Goal: Register for event/course

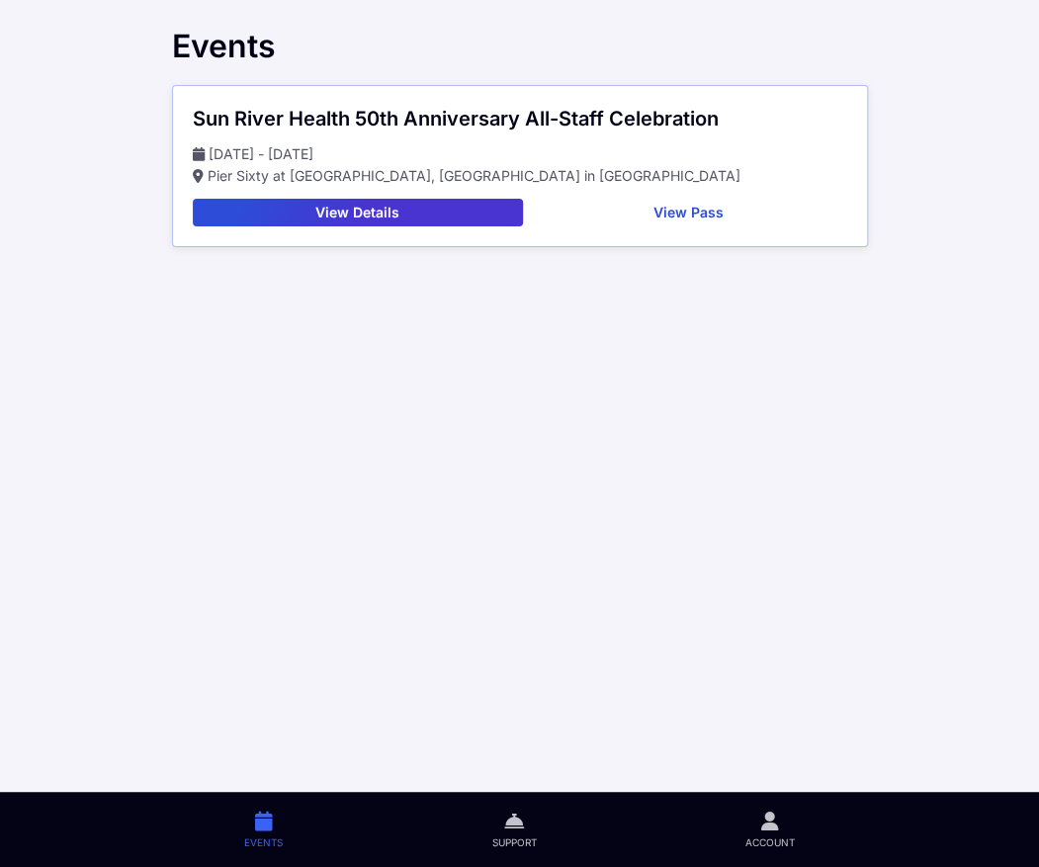
click at [370, 213] on button "View Details" at bounding box center [358, 213] width 330 height 28
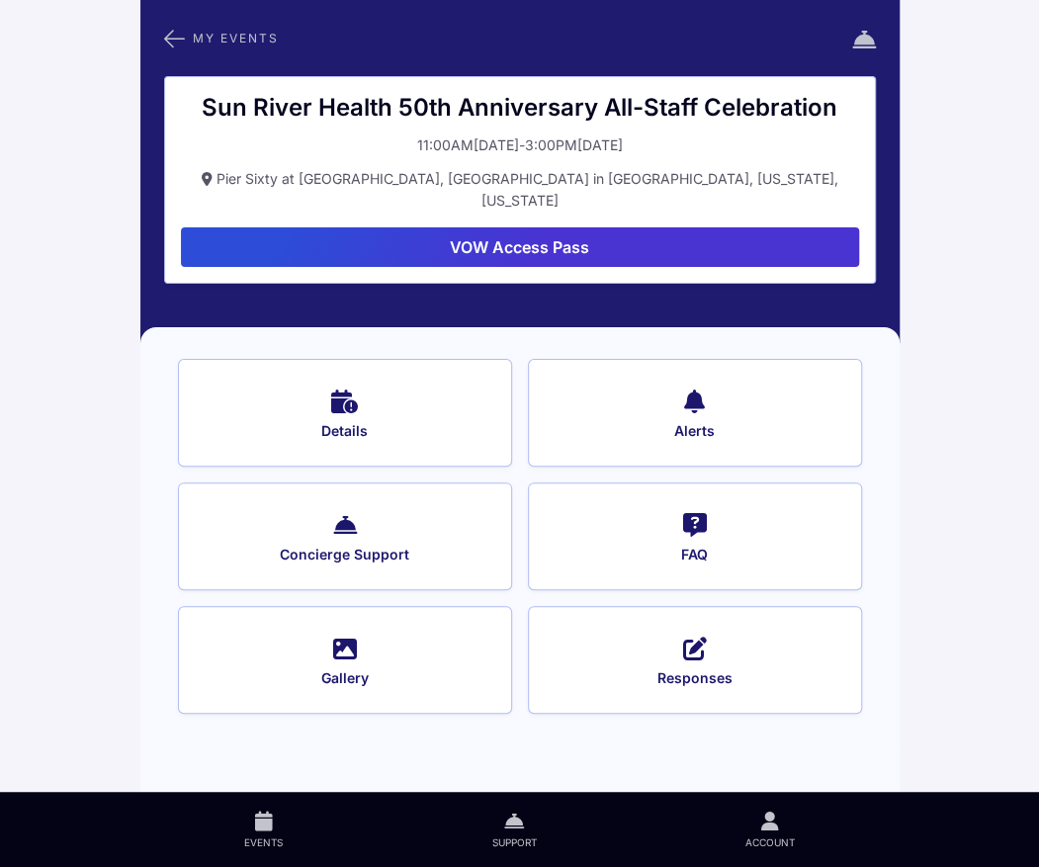
click at [503, 227] on button "VOW Access Pass" at bounding box center [520, 247] width 678 height 40
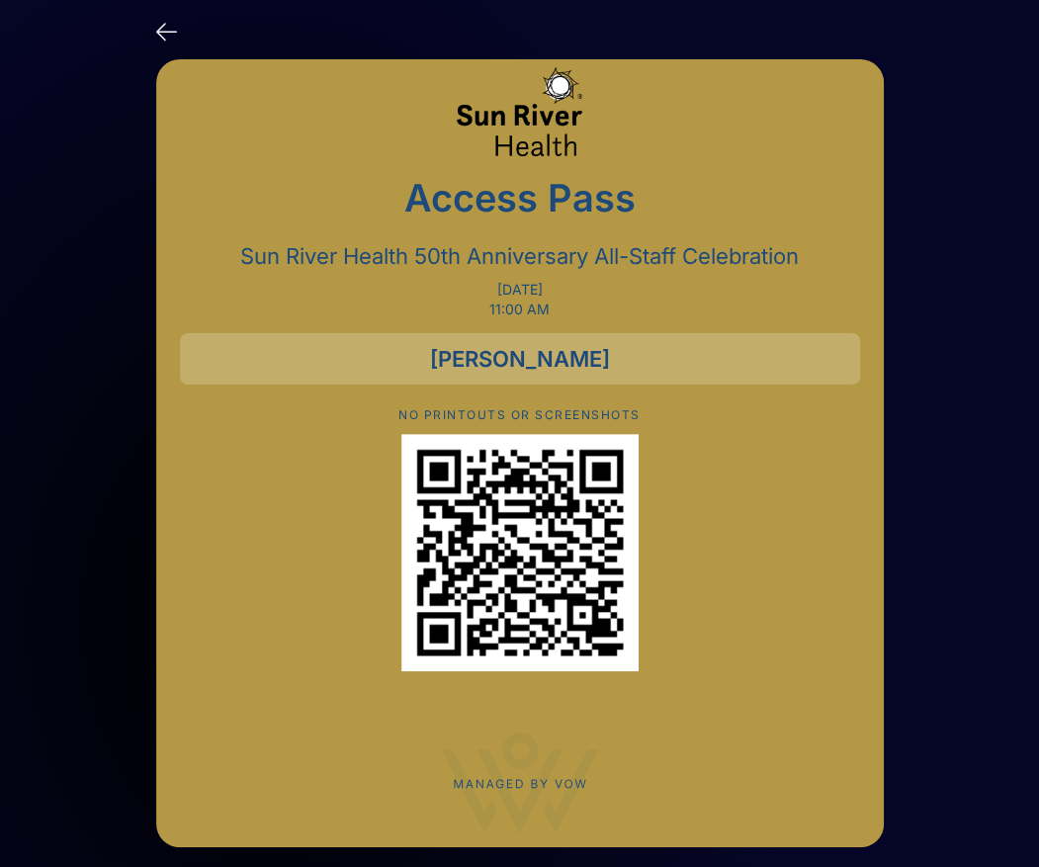
click at [174, 34] on icon at bounding box center [166, 30] width 21 height 29
